Goal: Transaction & Acquisition: Obtain resource

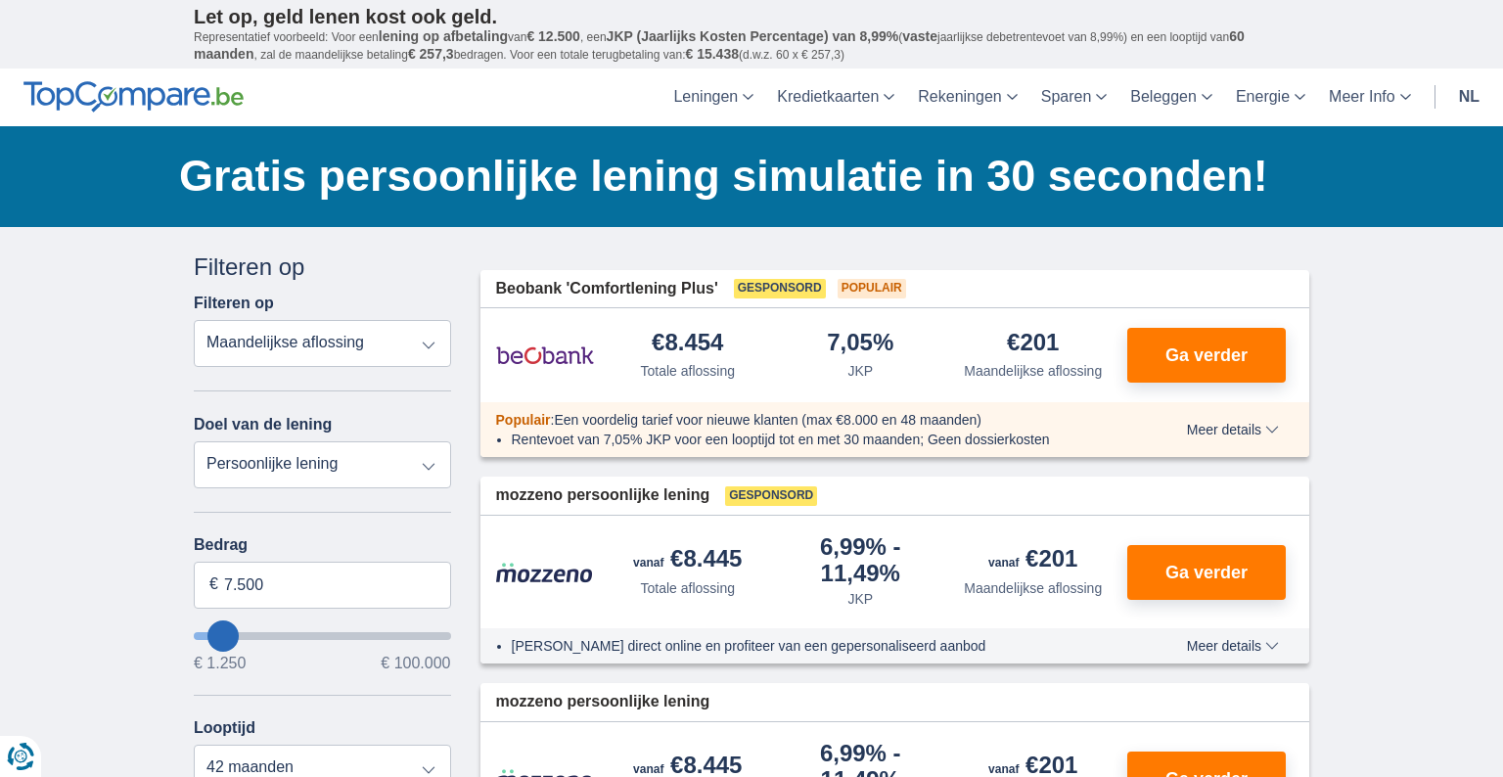
click at [430, 348] on select "Totale aflossing JKP Maandelijkse aflossing" at bounding box center [322, 343] width 257 height 47
click at [423, 474] on select "Persoonlijke lening Auto Moto / fiets Mobilhome / caravan Renovatie Energie Sch…" at bounding box center [322, 464] width 257 height 47
select select "vehicleLoan"
click at [194, 441] on select "Persoonlijke lening Auto Moto / fiets Mobilhome / caravan Renovatie Energie Sch…" at bounding box center [322, 464] width 257 height 47
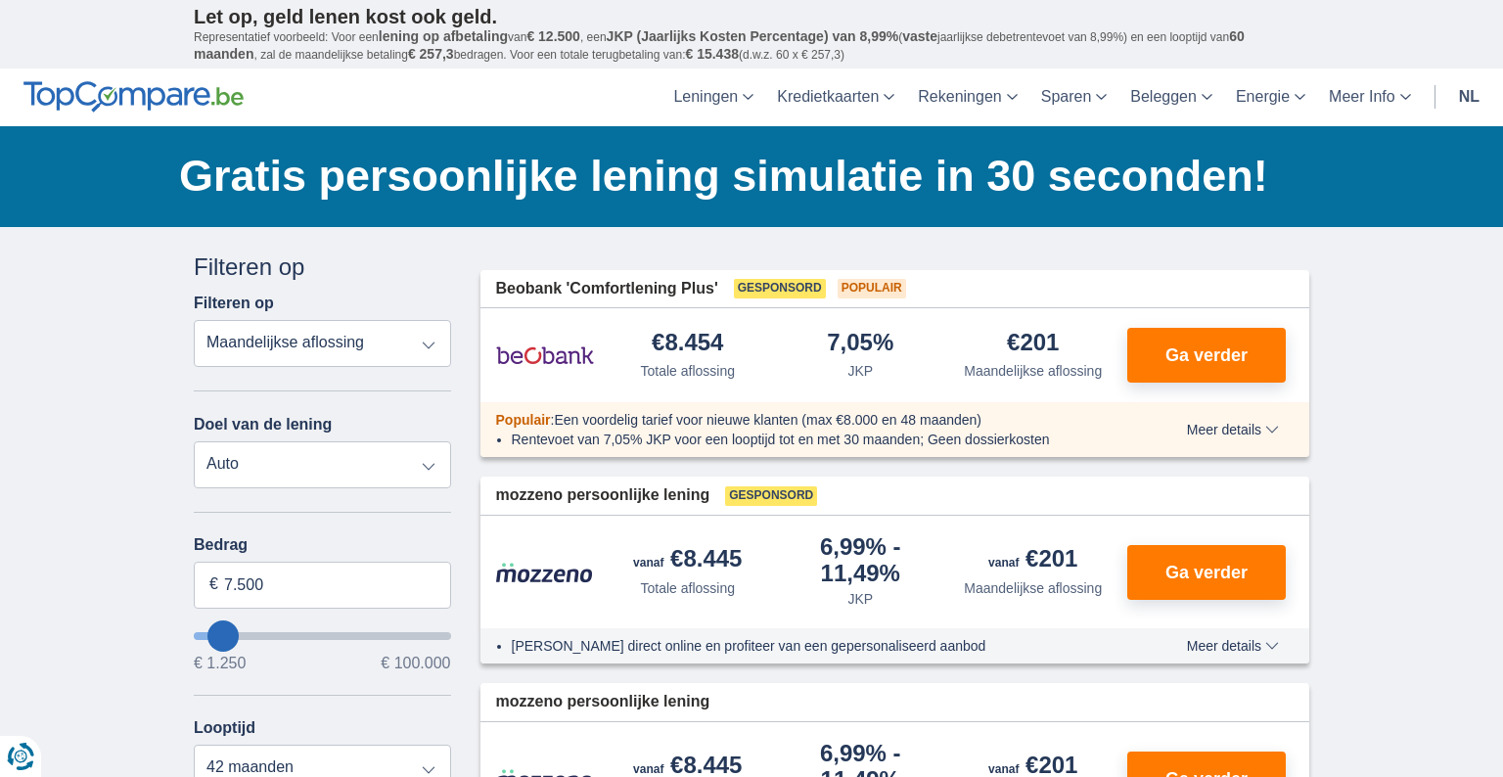
select select "3-4"
type input "15.000"
type input "15250"
select select "60"
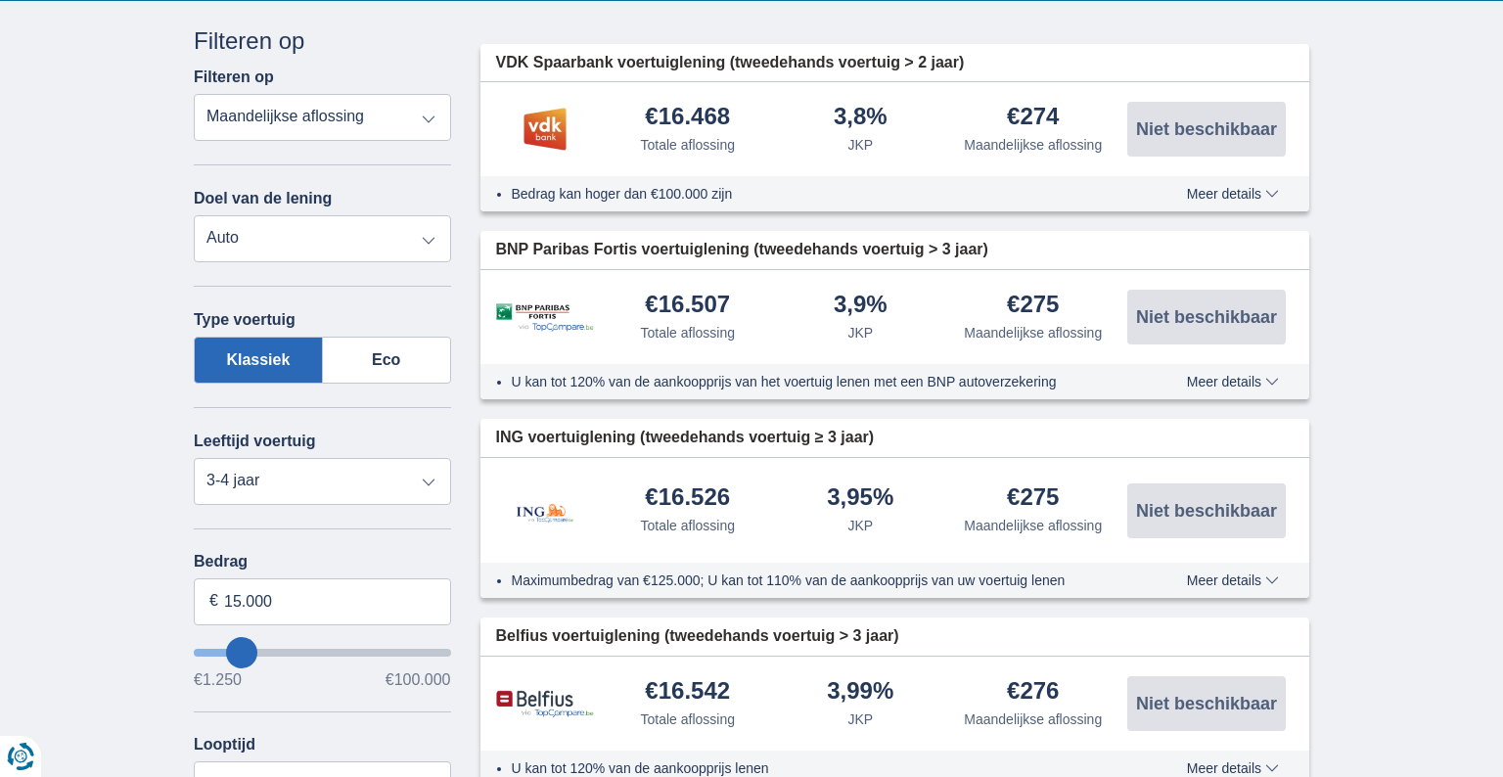
scroll to position [344, 0]
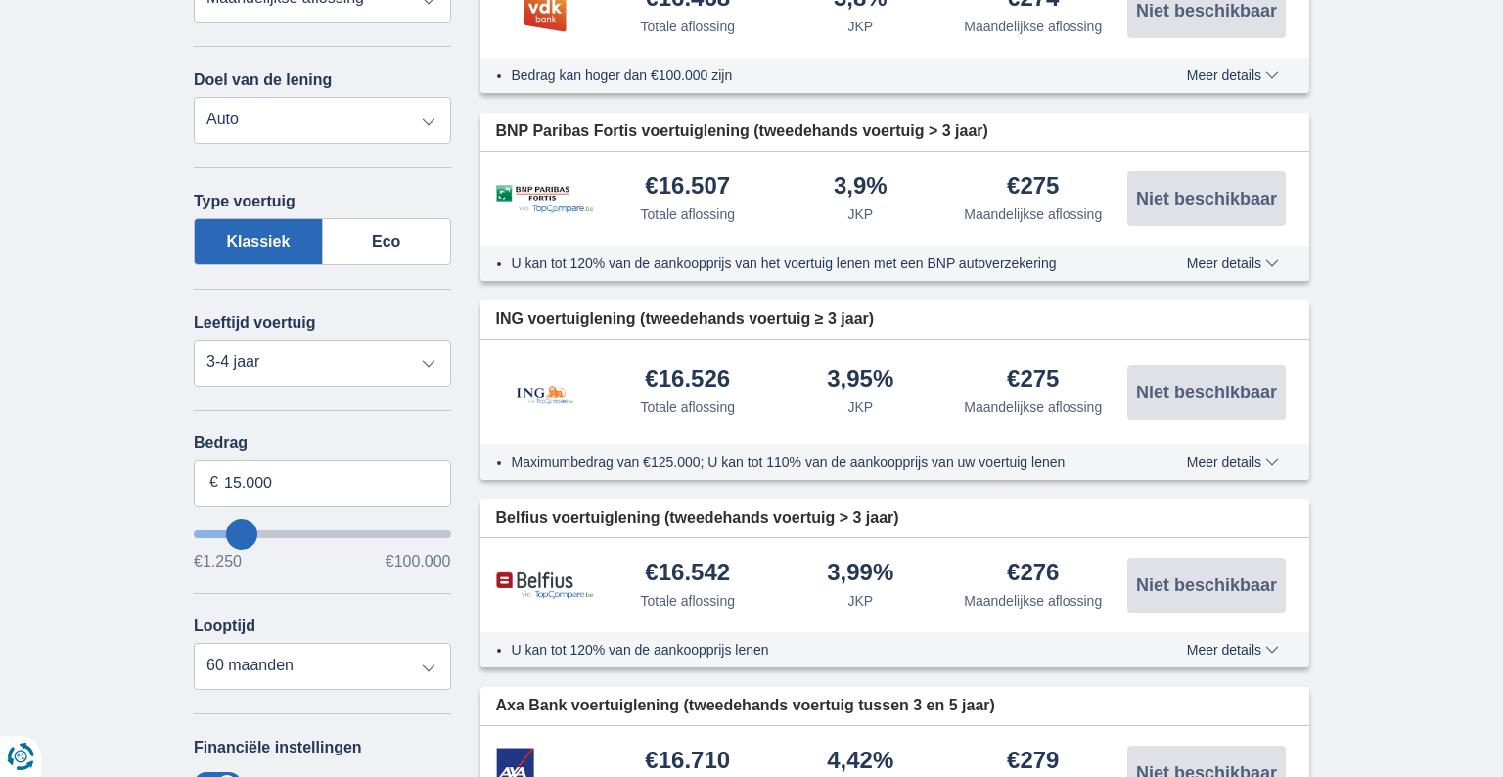
type input "11250"
type input "1.250"
type input "1250"
select select "24"
type input "1250"
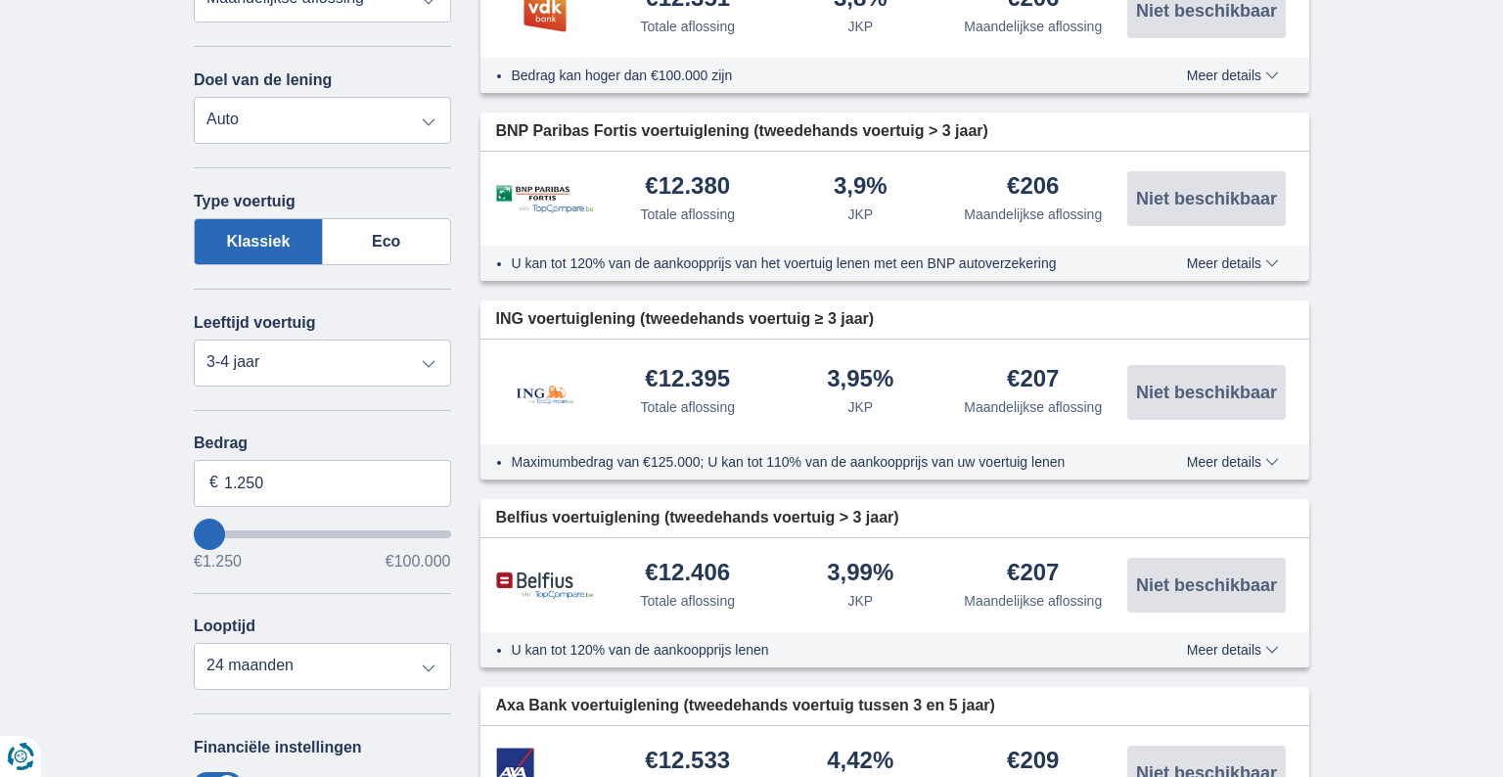
click at [209, 532] on input "wantToBorrow" at bounding box center [322, 534] width 257 height 8
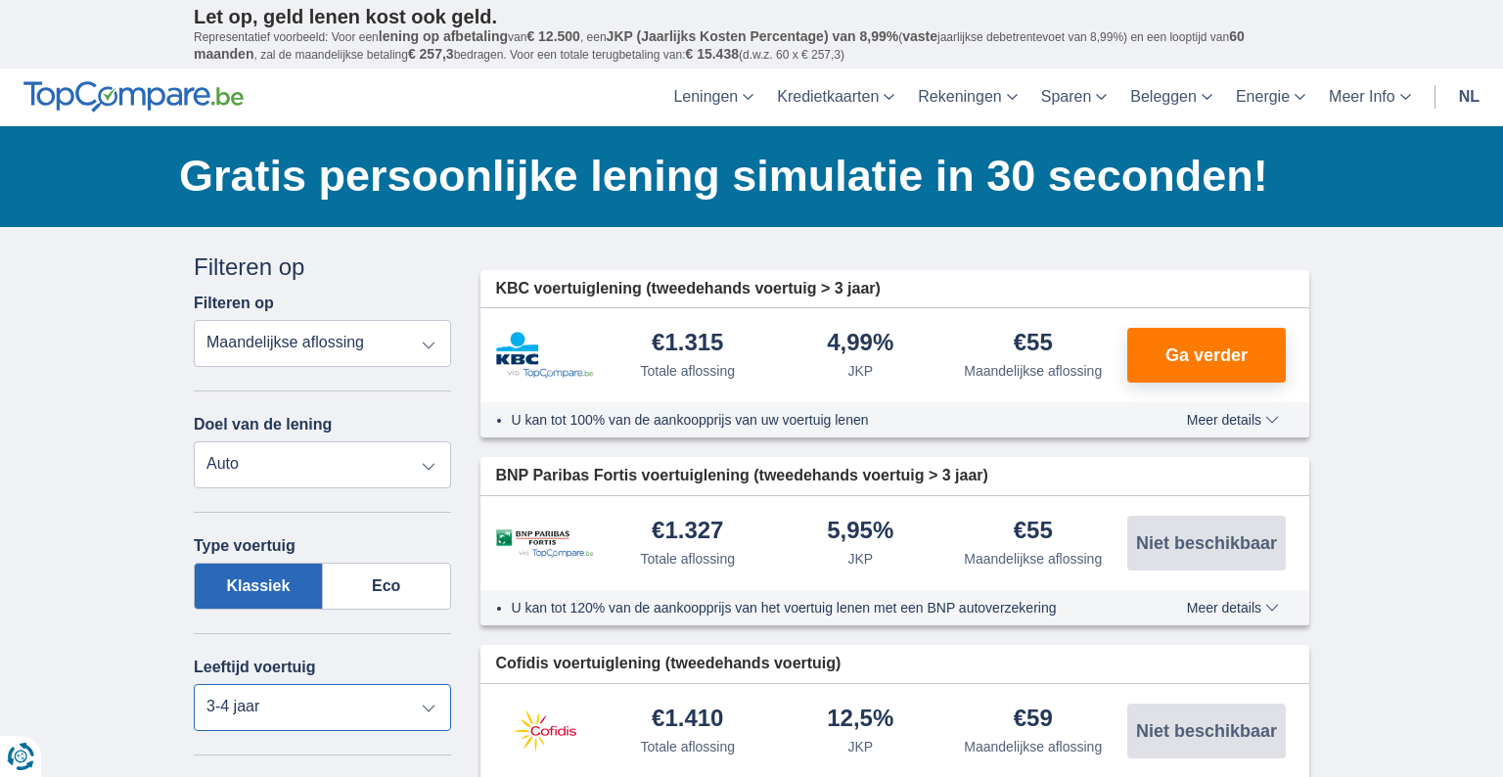
click at [428, 704] on select "Nieuw 0-1 jaar 1-2 jaar 2-3 jaar 3-4 jaar 4-5 jaar 5+ jaar" at bounding box center [322, 707] width 257 height 47
select select "5+"
click at [194, 684] on select "Nieuw 0-1 jaar 1-2 jaar 2-3 jaar 3-4 jaar 4-5 jaar 5+ jaar" at bounding box center [322, 707] width 257 height 47
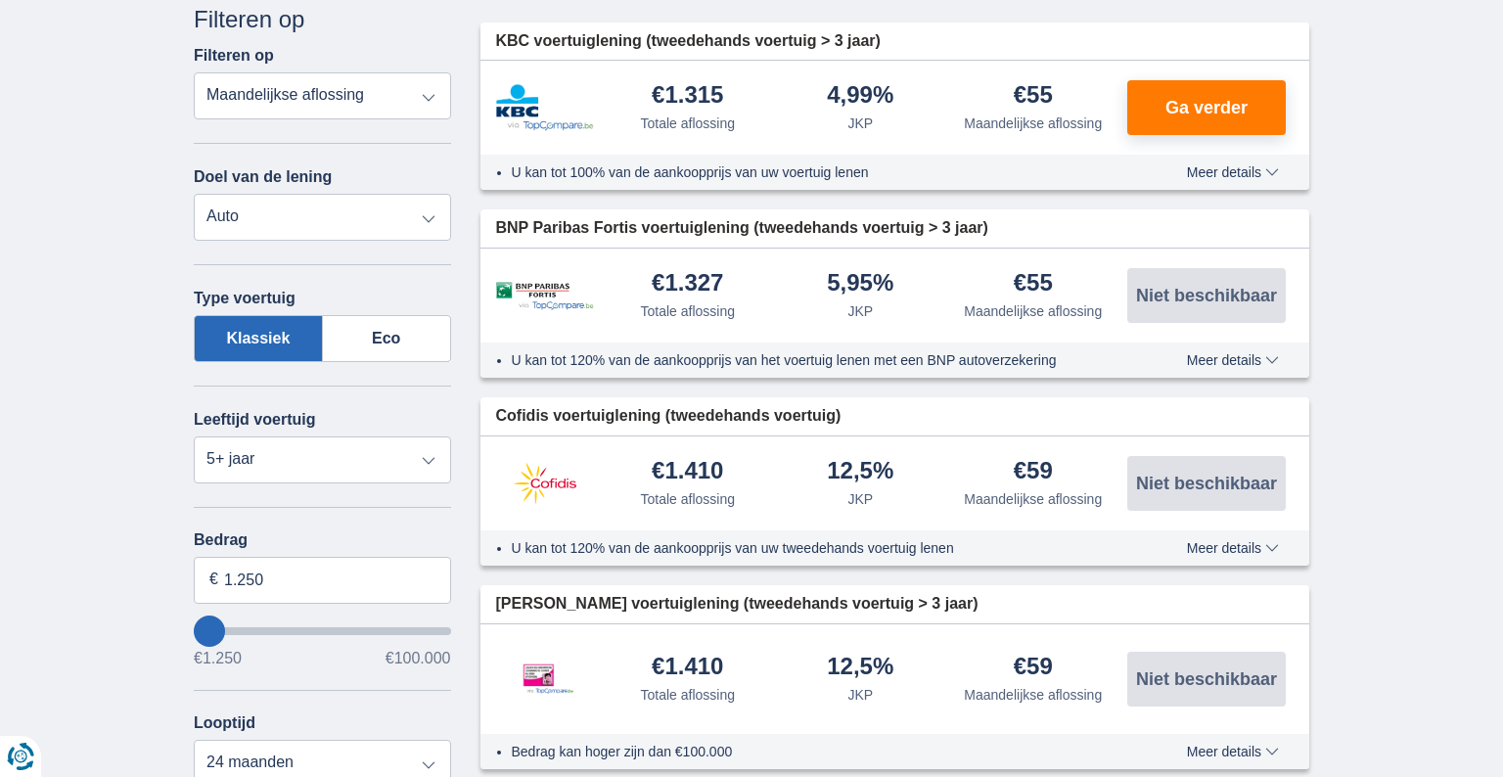
scroll to position [251, 0]
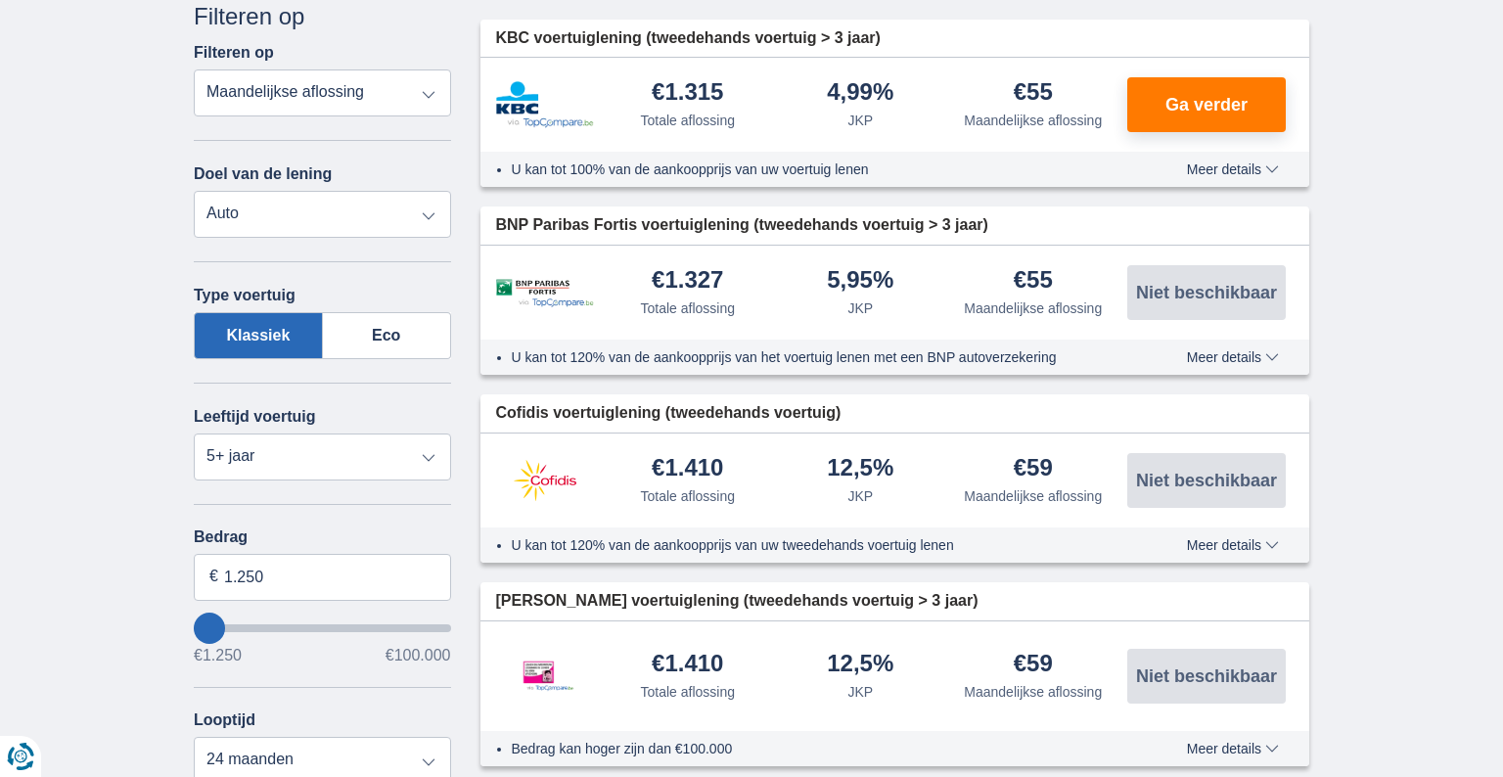
type input "3.250"
type input "3250"
type input "4.250"
type input "4250"
select select "36"
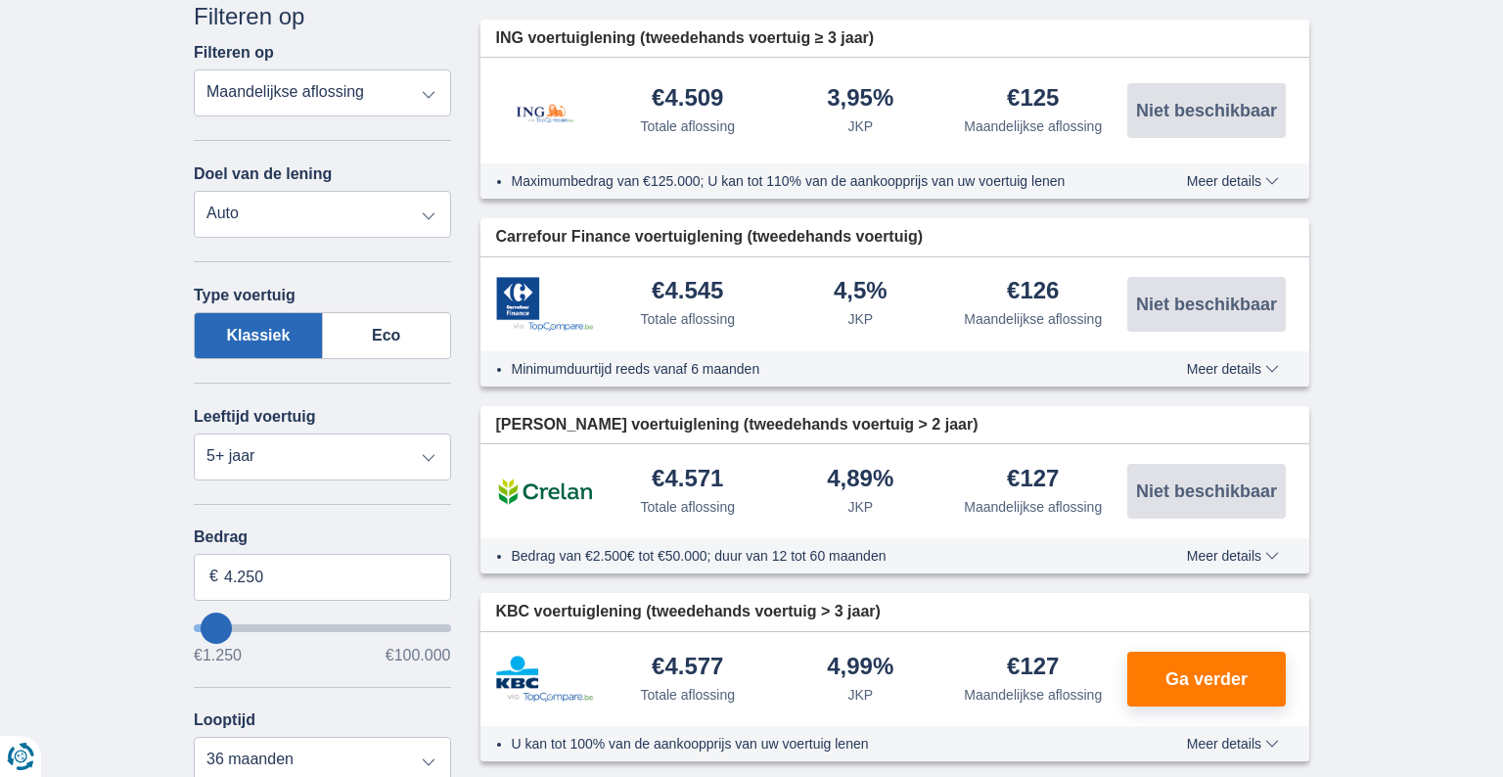
type input "18.250"
type input "18250"
click at [248, 627] on input "wantToBorrow" at bounding box center [322, 628] width 257 height 8
select select "84"
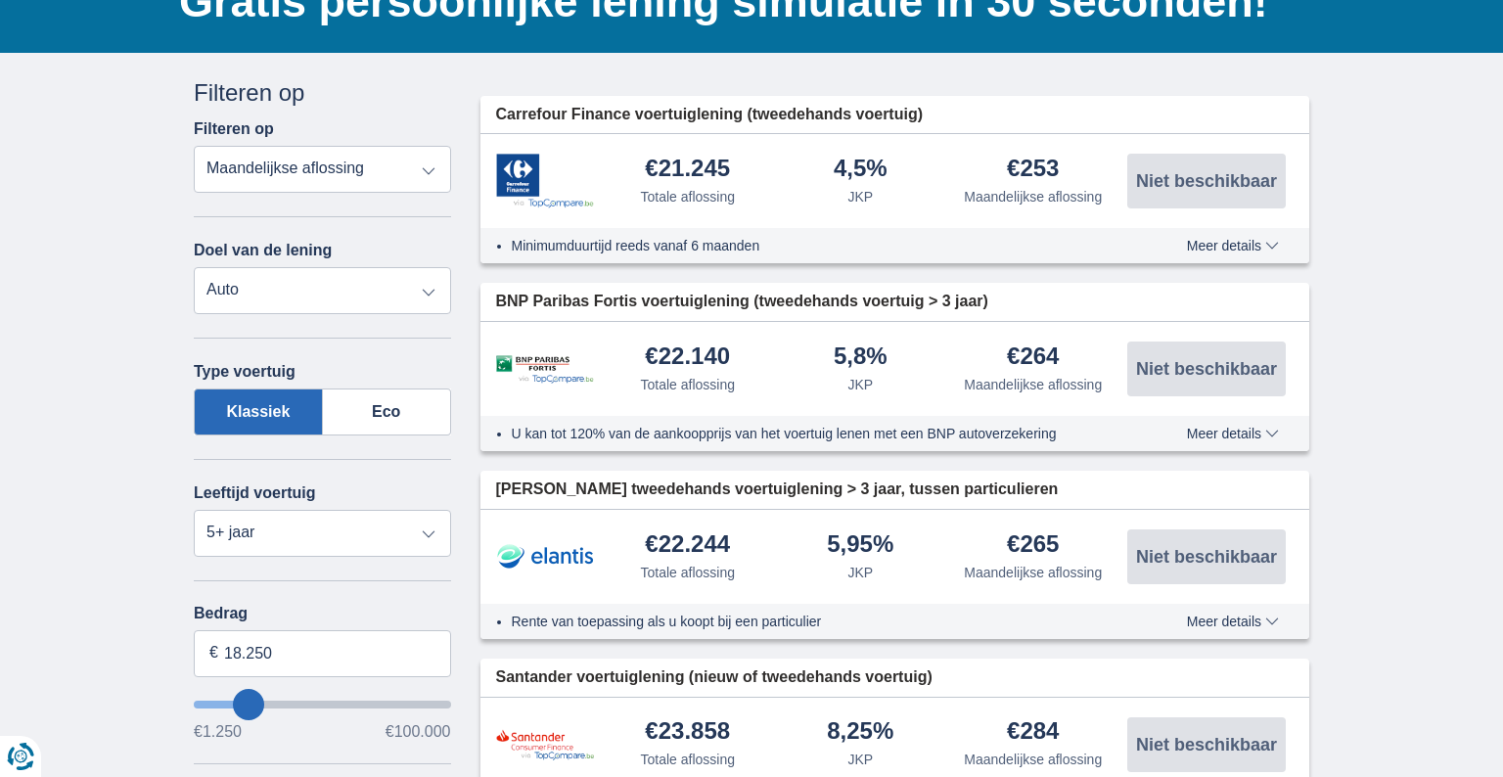
scroll to position [188, 0]
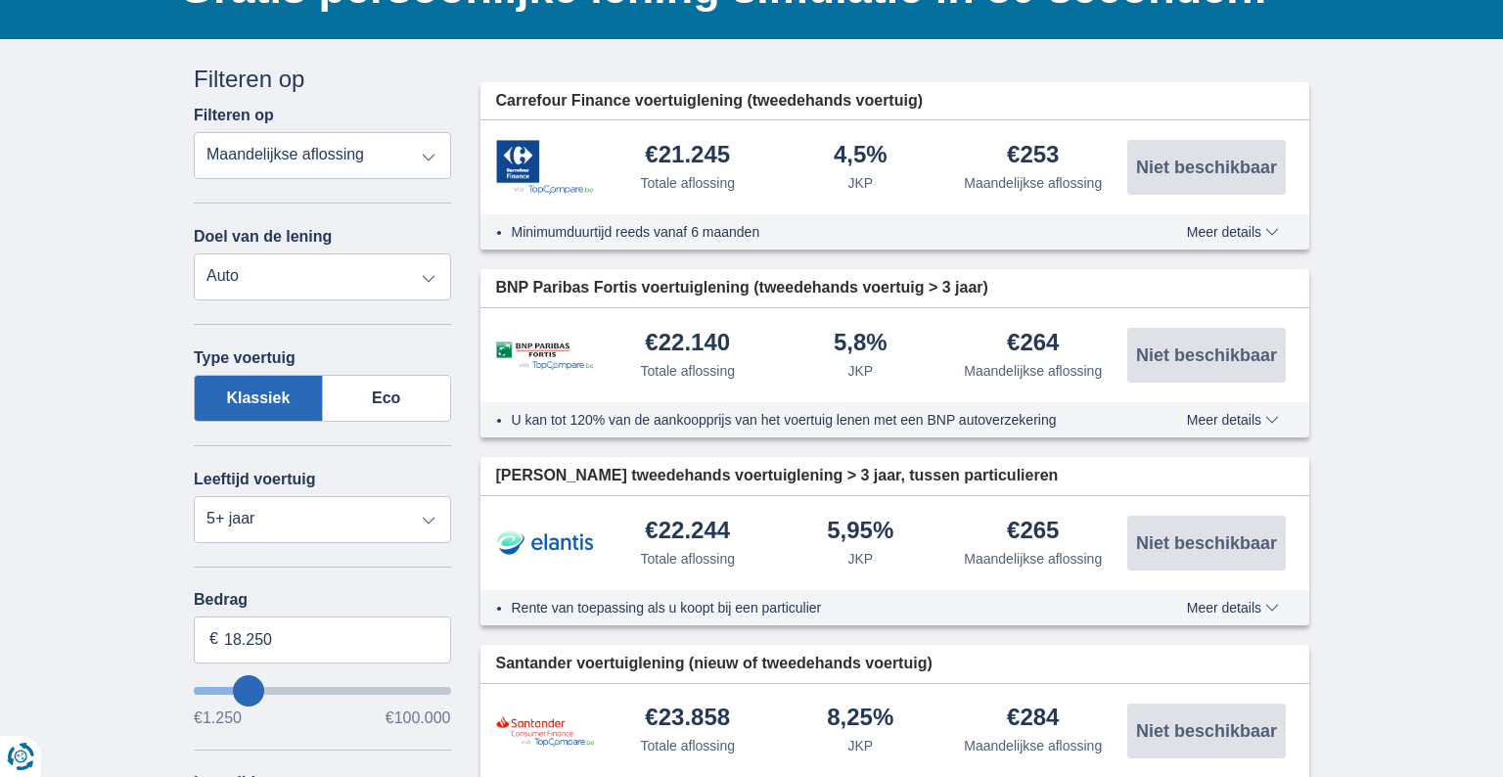
type input "3250"
click at [213, 690] on input "wantToBorrow" at bounding box center [322, 691] width 257 height 8
type input "3.250"
select select "30"
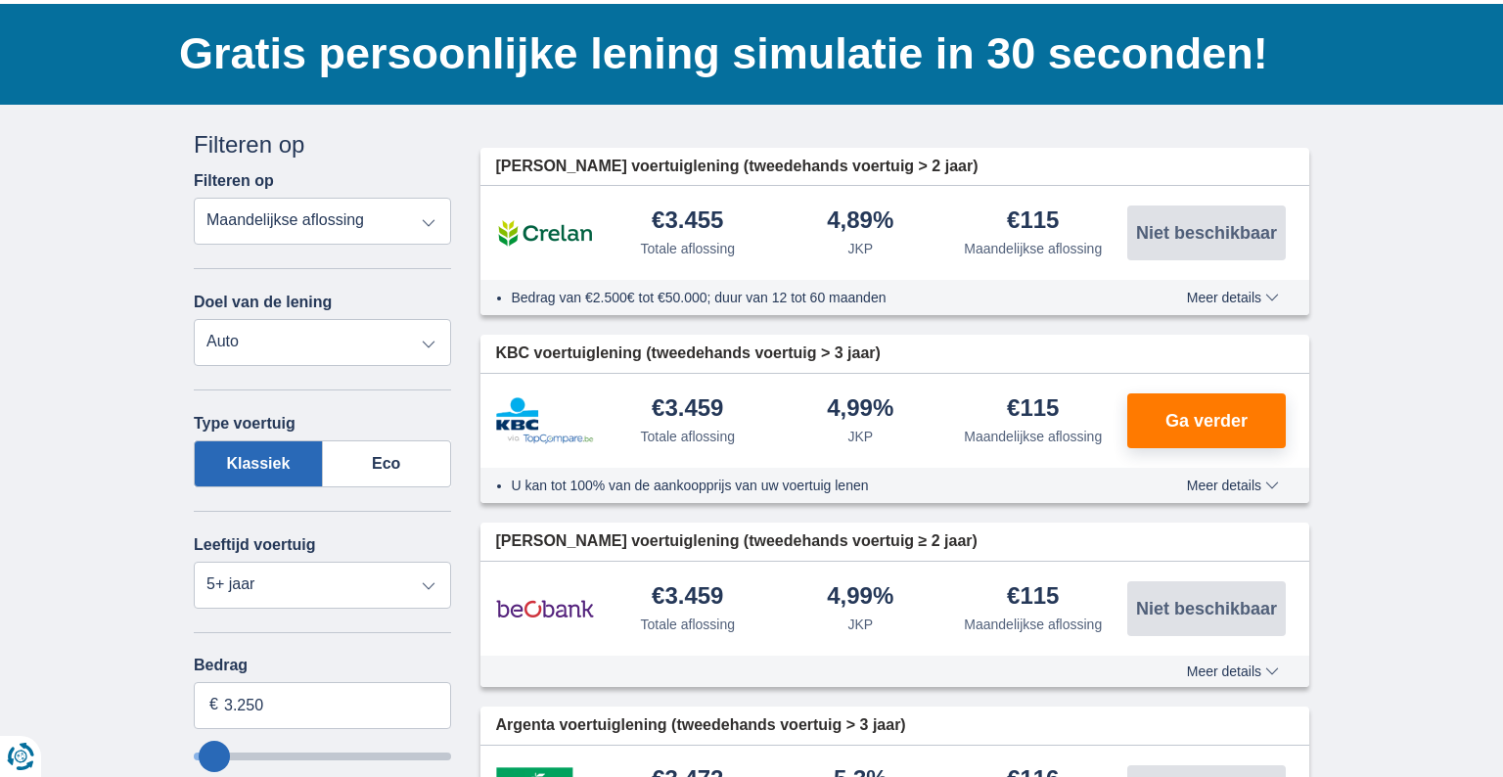
scroll to position [125, 0]
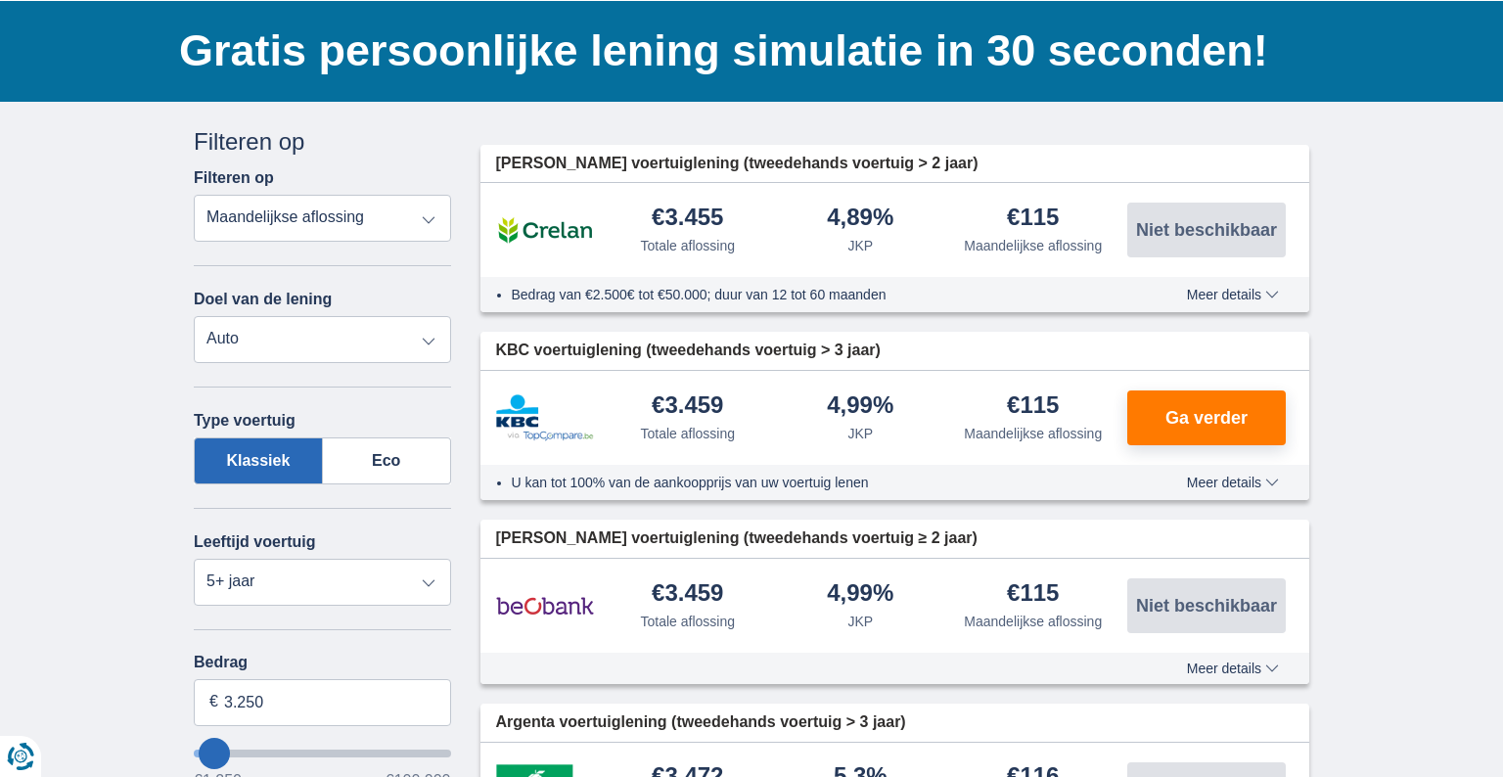
type input "7.250"
type input "7250"
type input "8.250"
type input "8250"
select select "48"
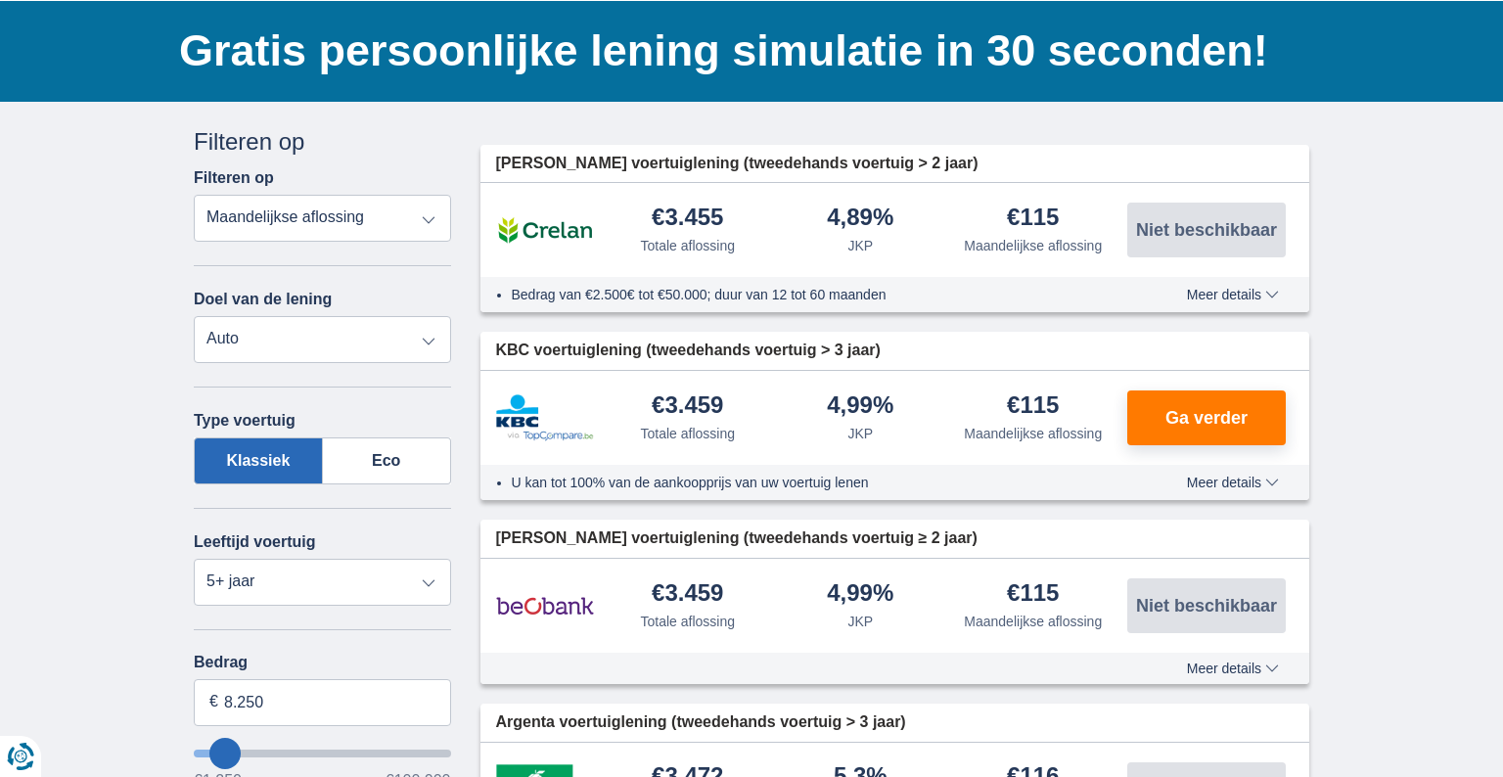
type input "8250"
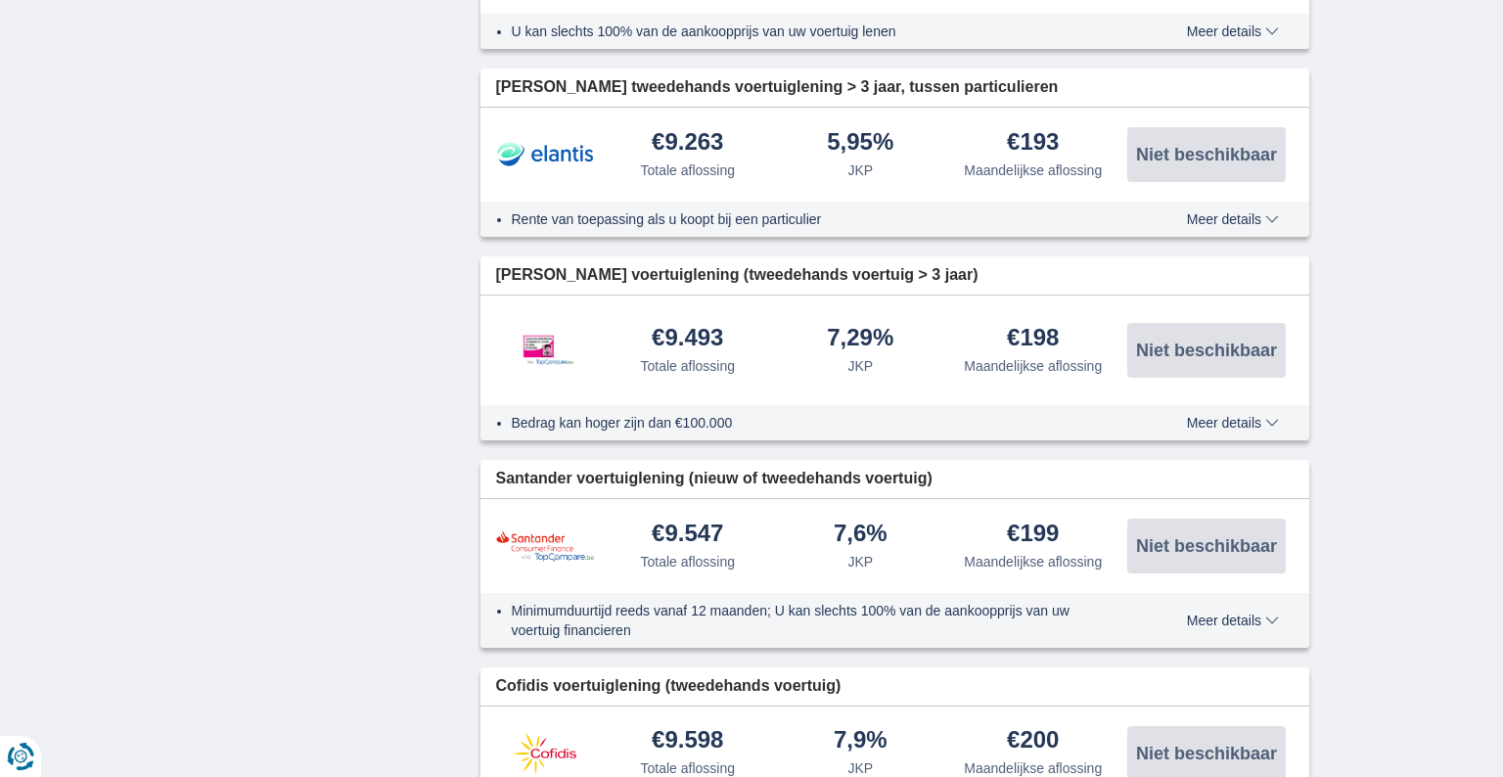
scroll to position [2130, 0]
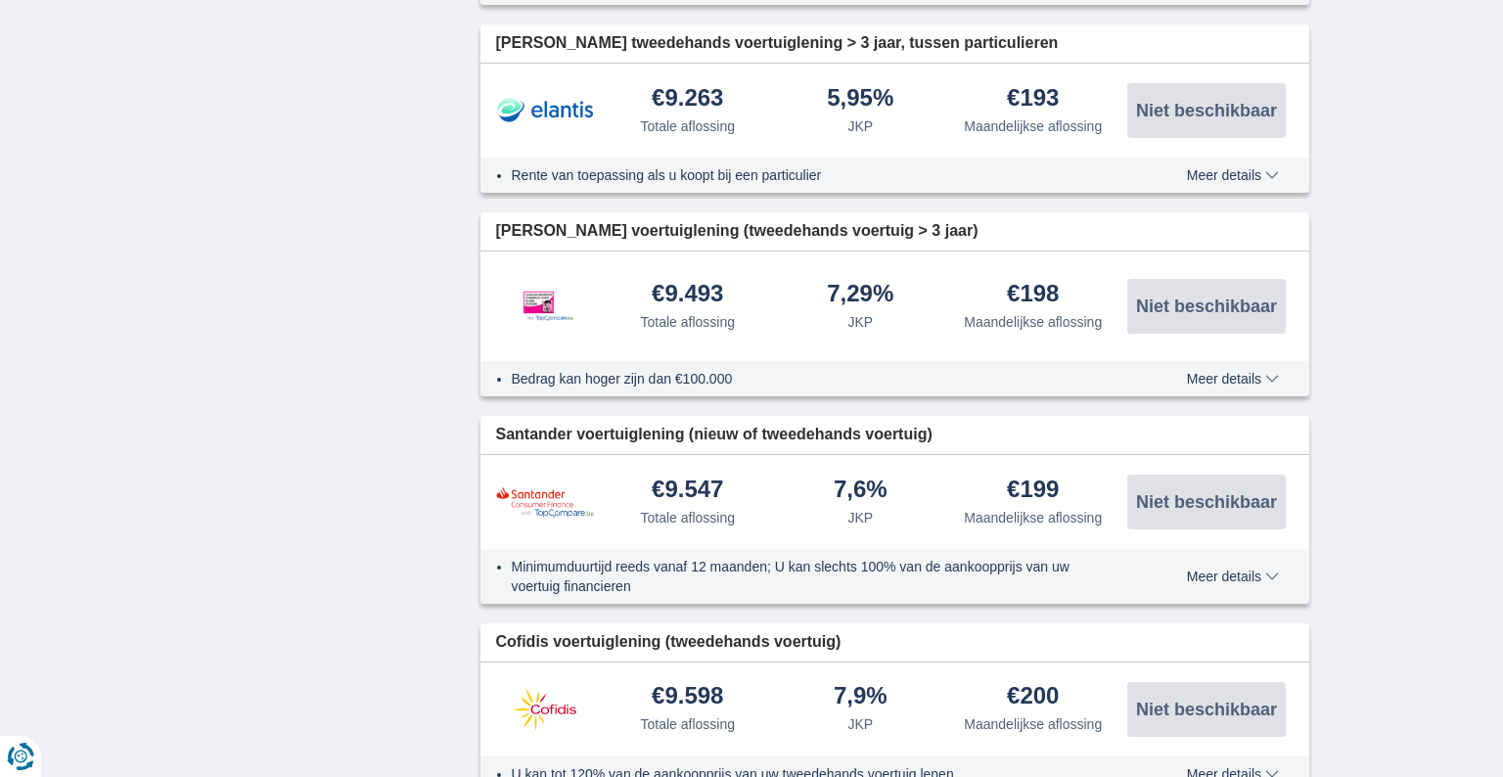
click at [1246, 378] on span "Meer details" at bounding box center [1233, 379] width 92 height 14
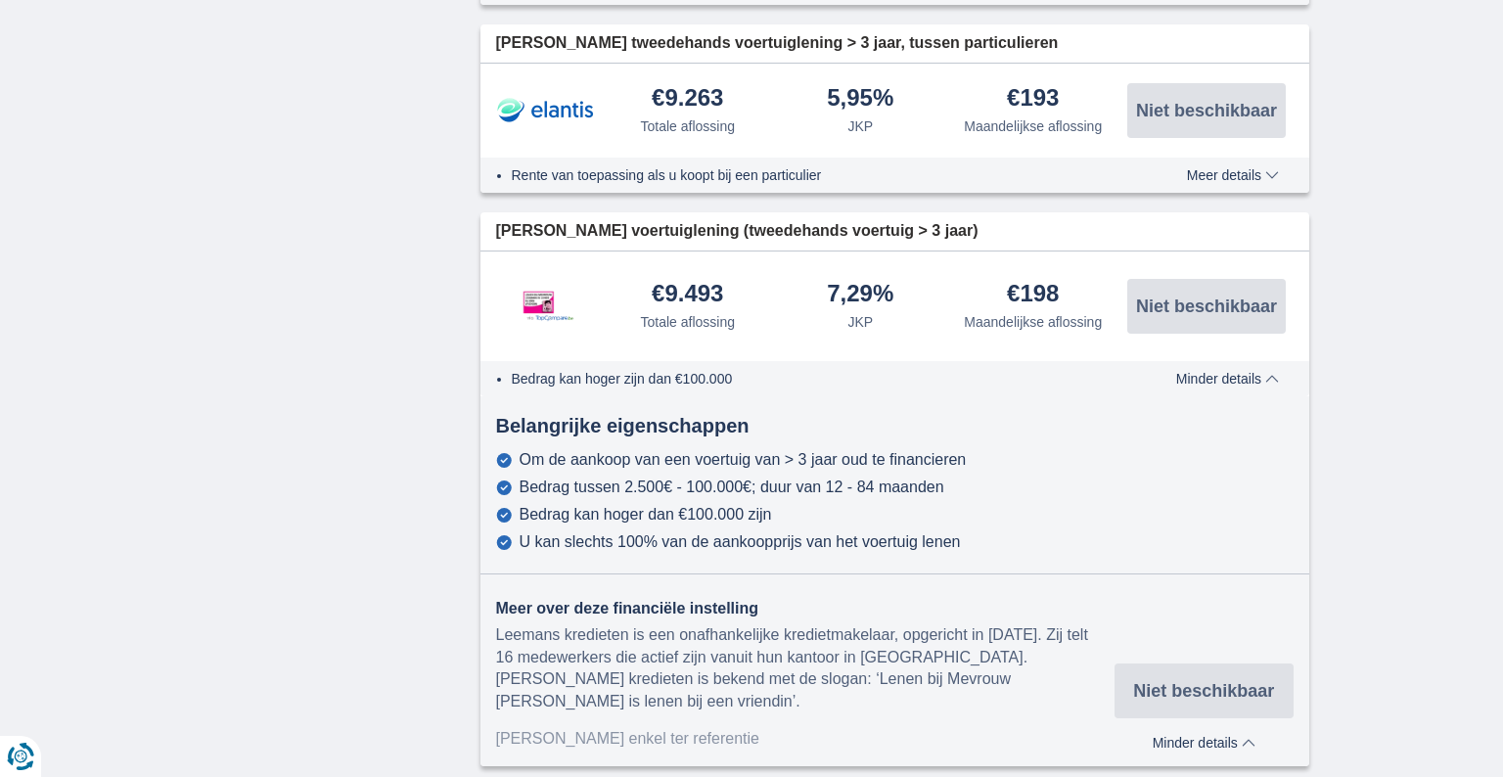
click at [1270, 374] on span "Minder details" at bounding box center [1227, 379] width 103 height 14
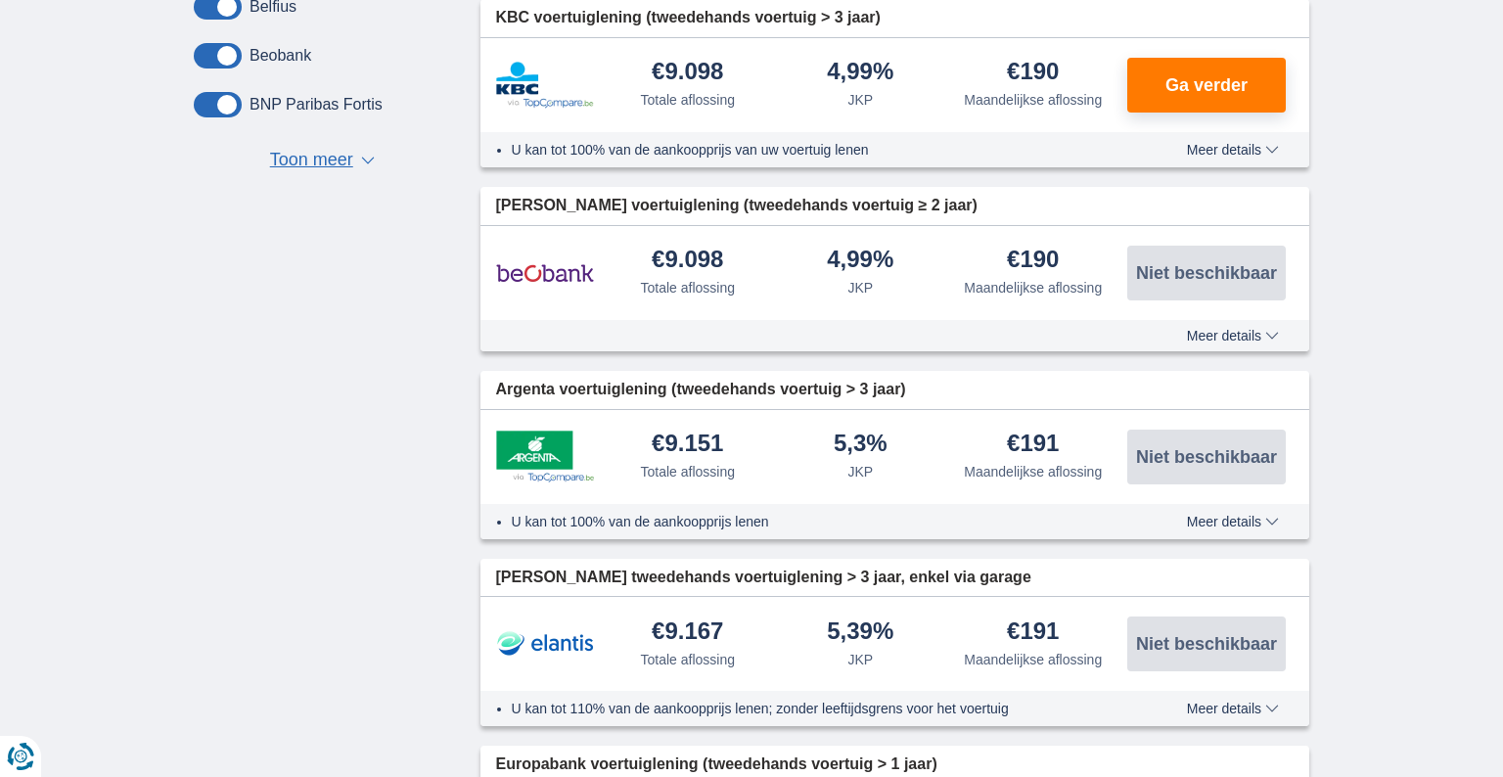
scroll to position [0, 0]
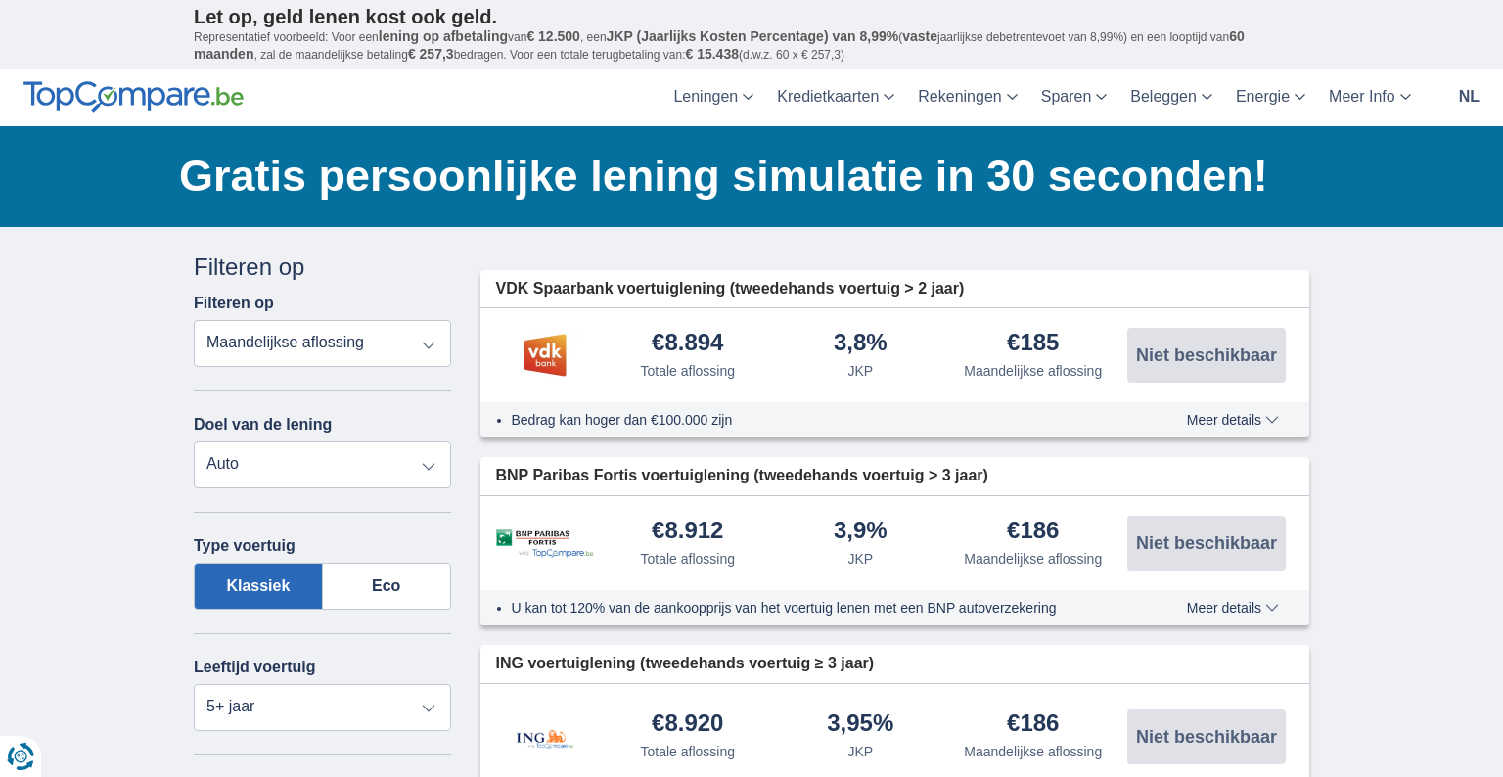
scroll to position [344, 0]
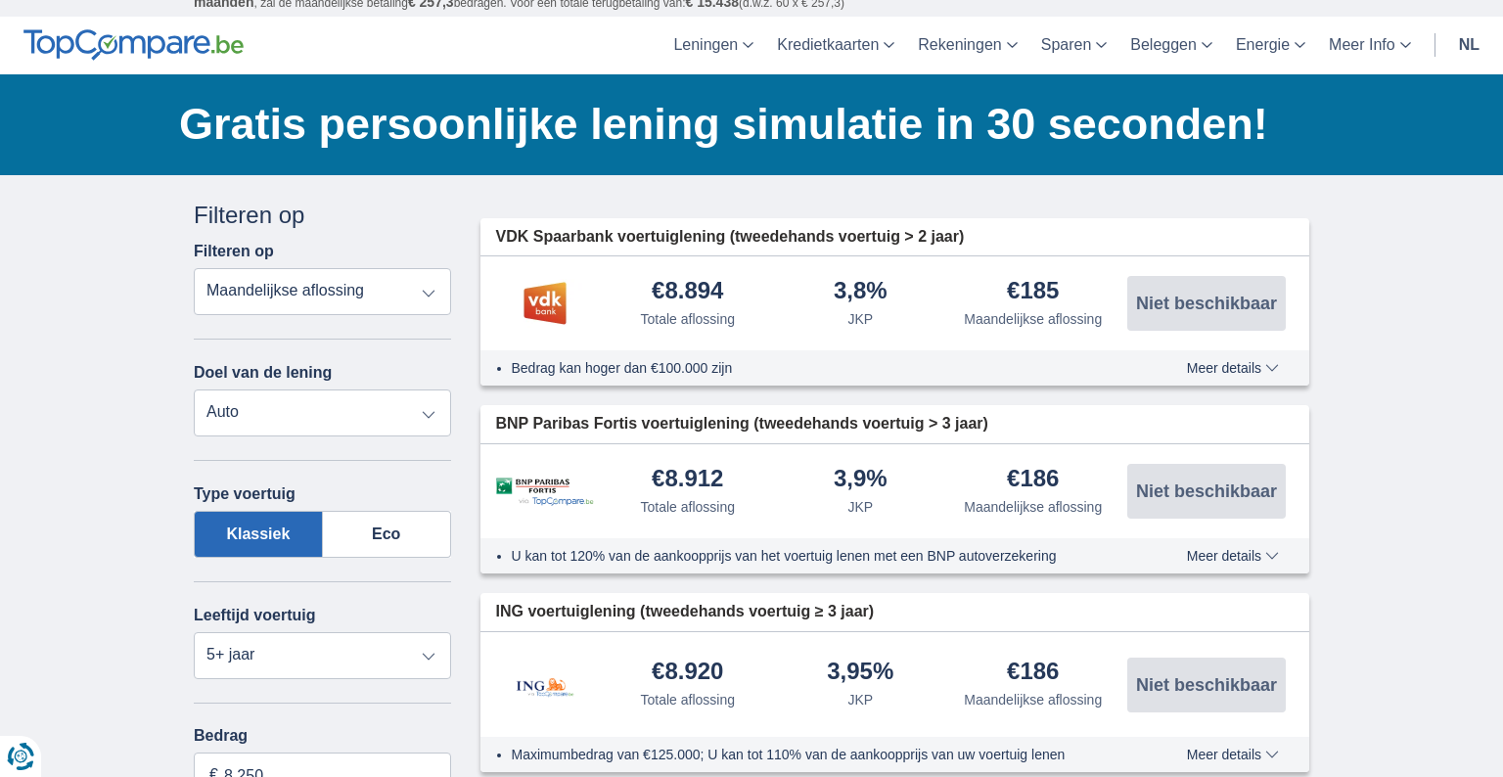
scroll to position [0, 0]
